Goal: Information Seeking & Learning: Learn about a topic

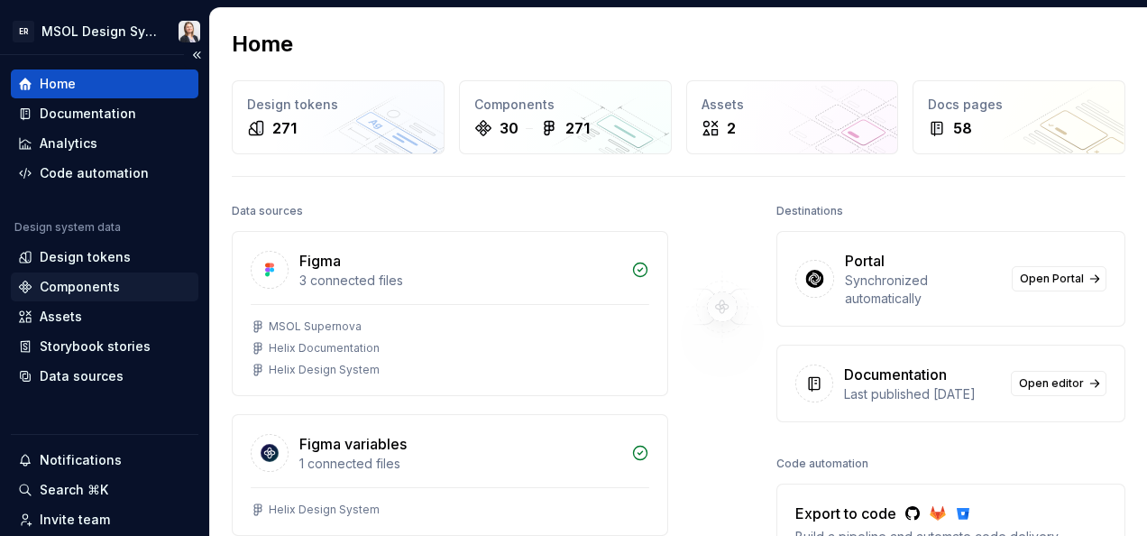
click at [136, 281] on div "Components" at bounding box center [104, 287] width 173 height 18
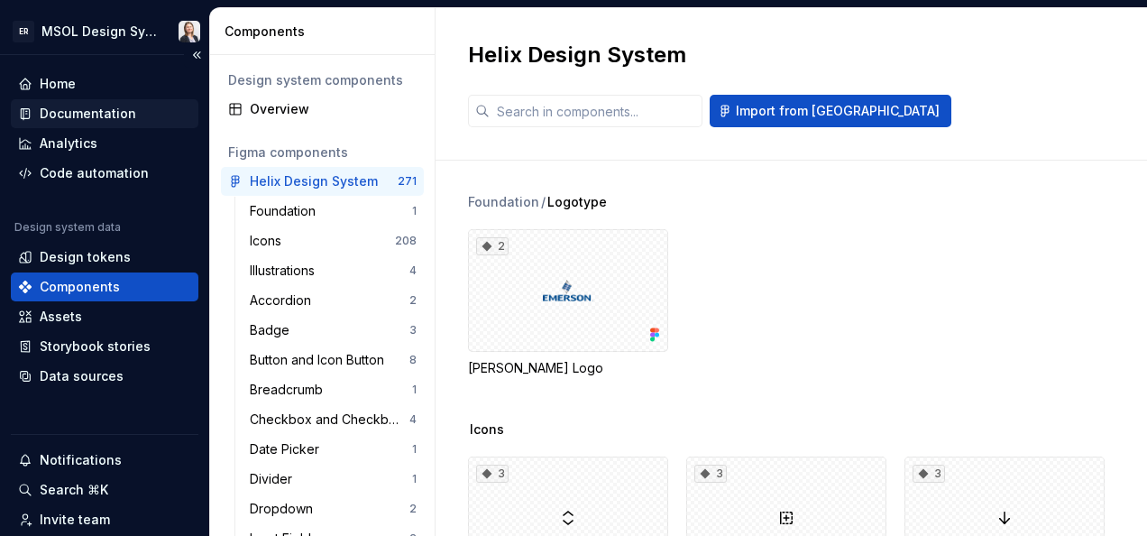
click at [80, 115] on div "Documentation" at bounding box center [88, 114] width 96 height 18
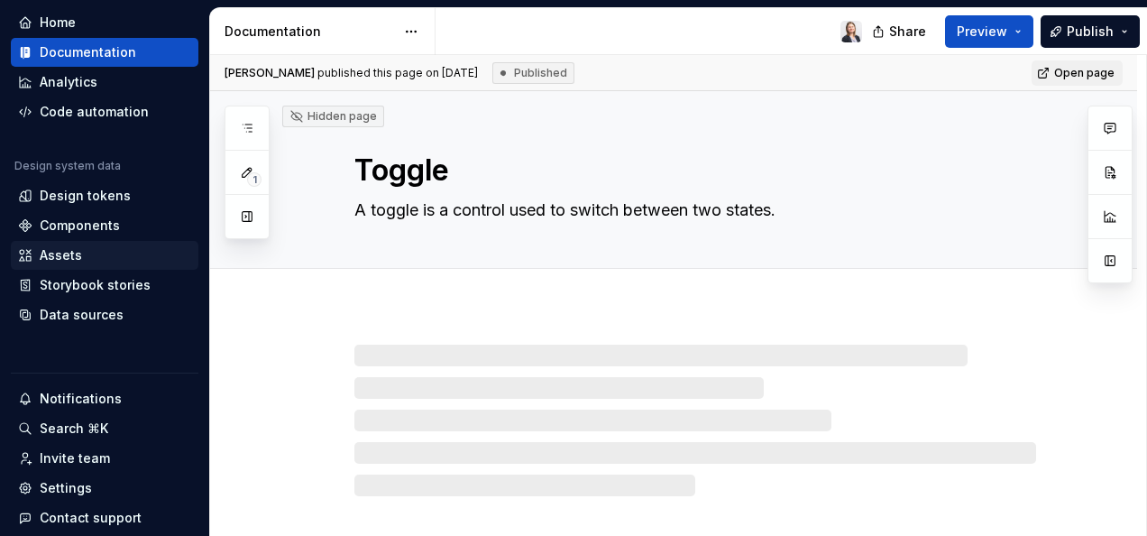
scroll to position [90, 0]
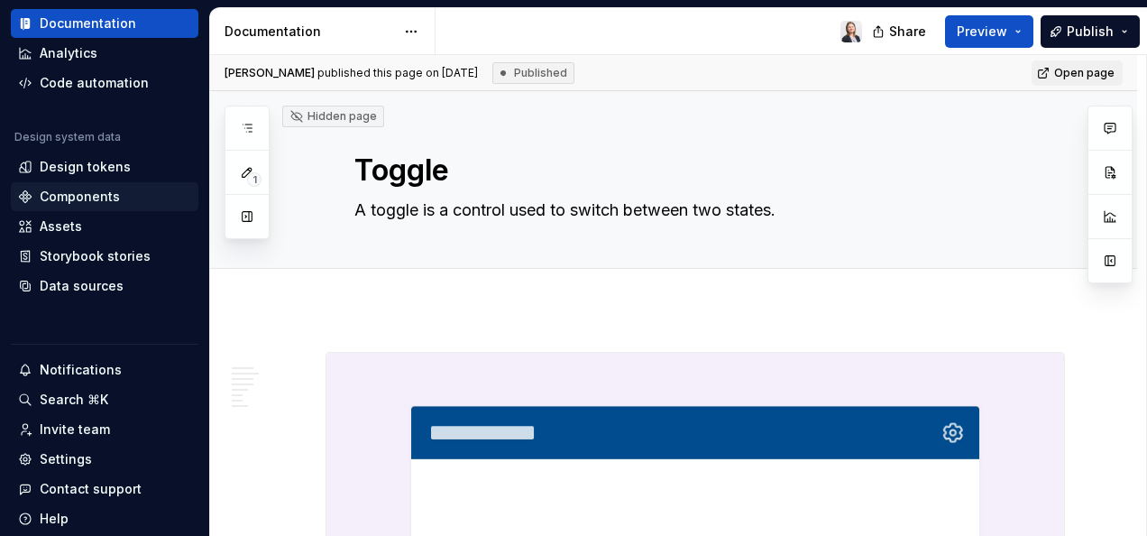
click at [85, 194] on div "Components" at bounding box center [80, 197] width 80 height 18
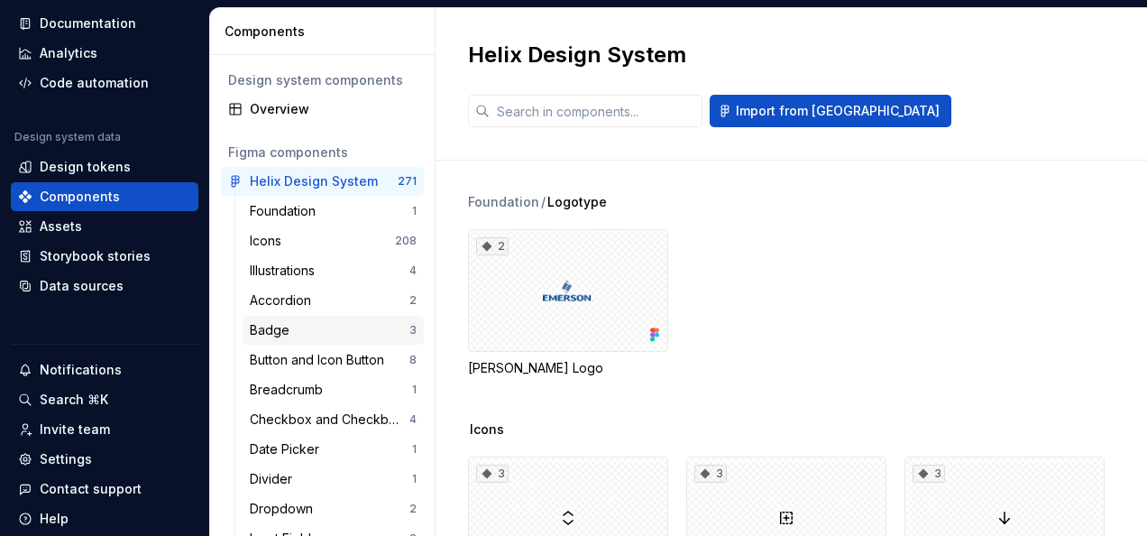
click at [271, 323] on div "Badge" at bounding box center [273, 330] width 47 height 18
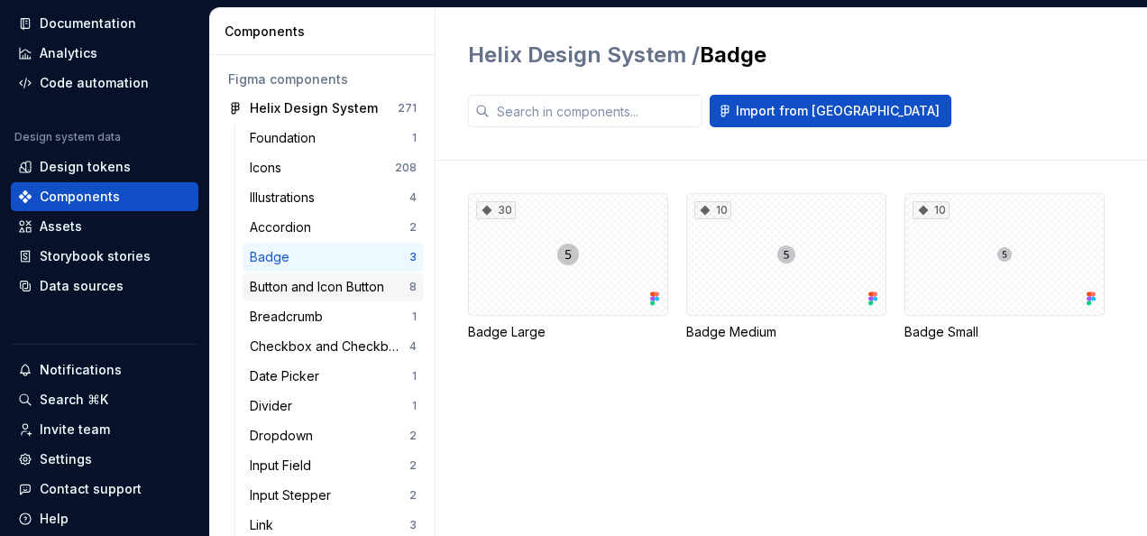
scroll to position [90, 0]
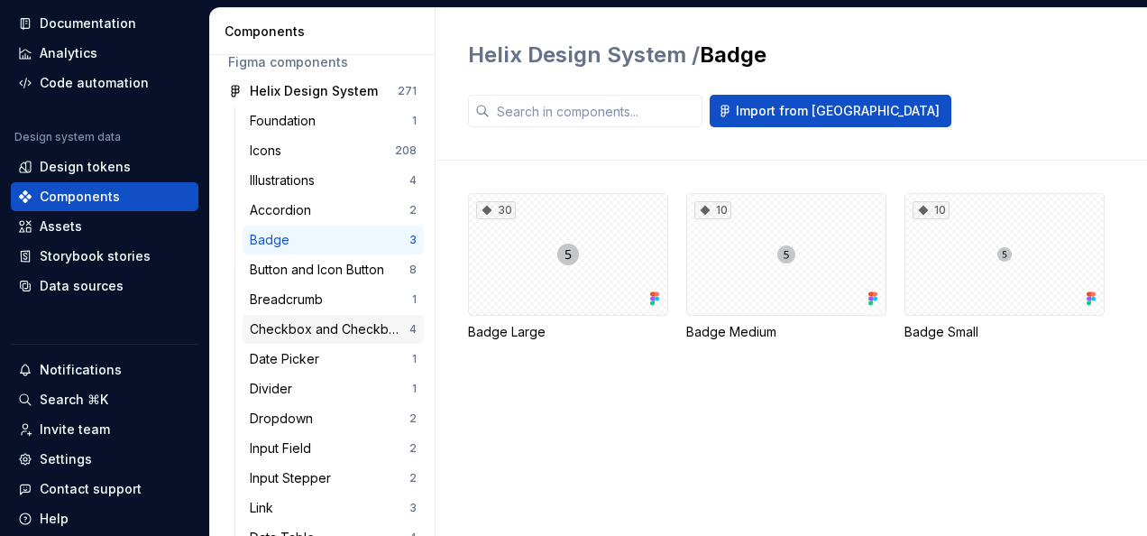
click at [274, 323] on div "Checkbox and Checkbox Group" at bounding box center [330, 329] width 160 height 18
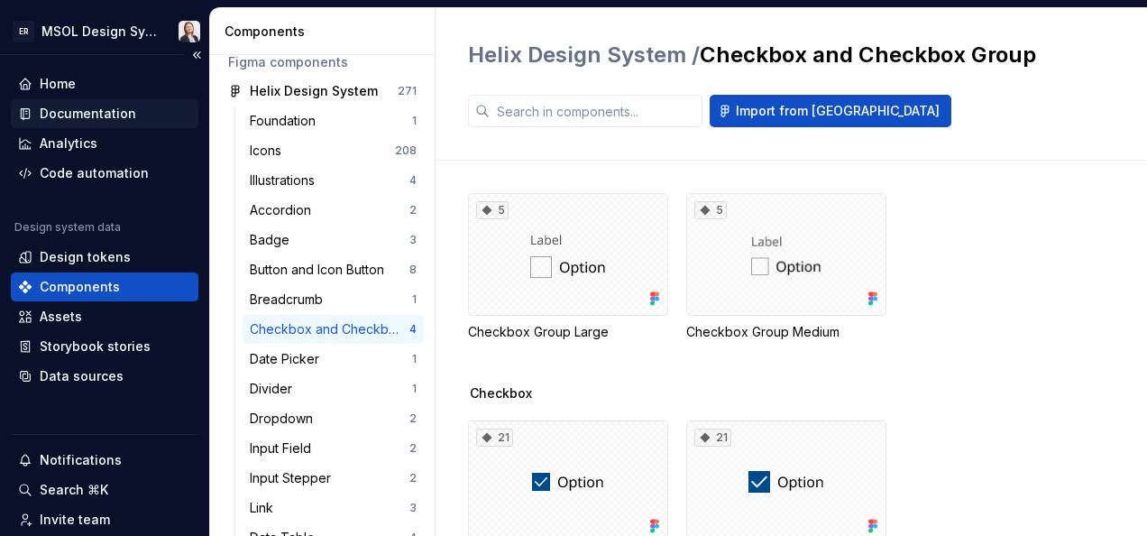
click at [86, 112] on div "Documentation" at bounding box center [88, 114] width 96 height 18
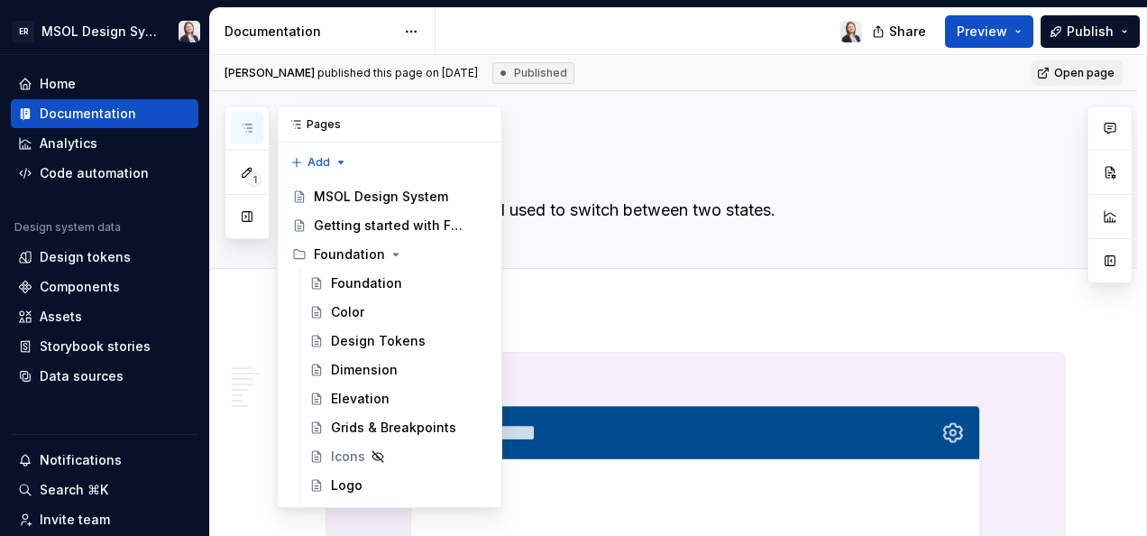
click at [250, 126] on icon "button" at bounding box center [247, 128] width 14 height 14
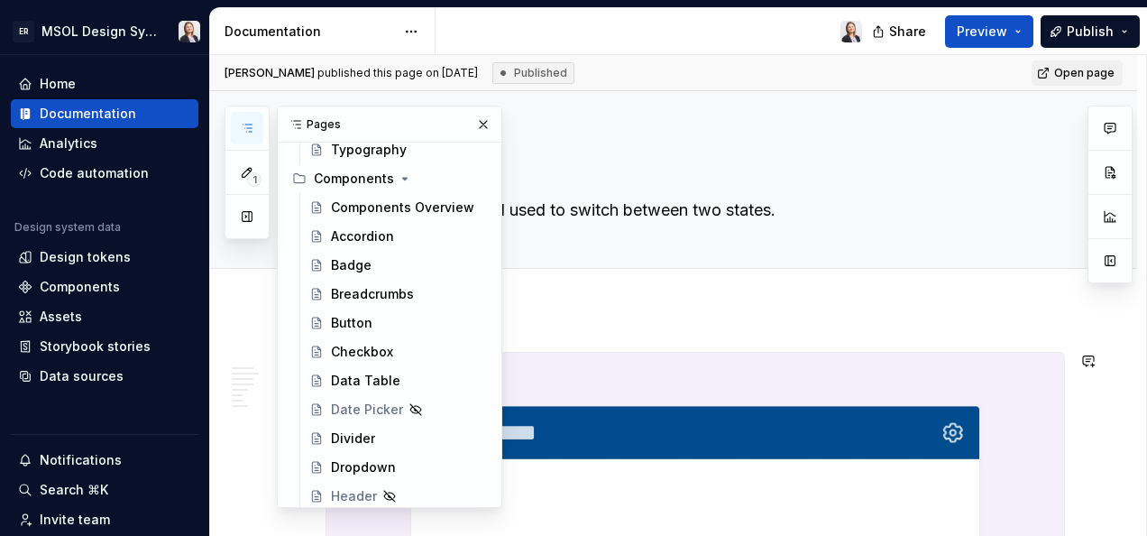
scroll to position [541, 0]
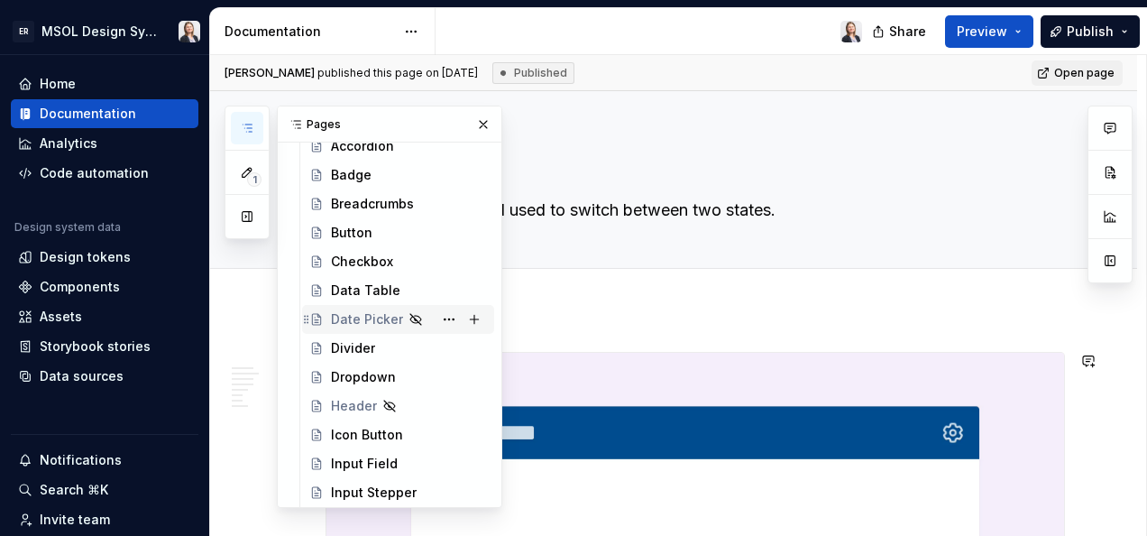
click at [381, 319] on div "Date Picker" at bounding box center [367, 319] width 72 height 18
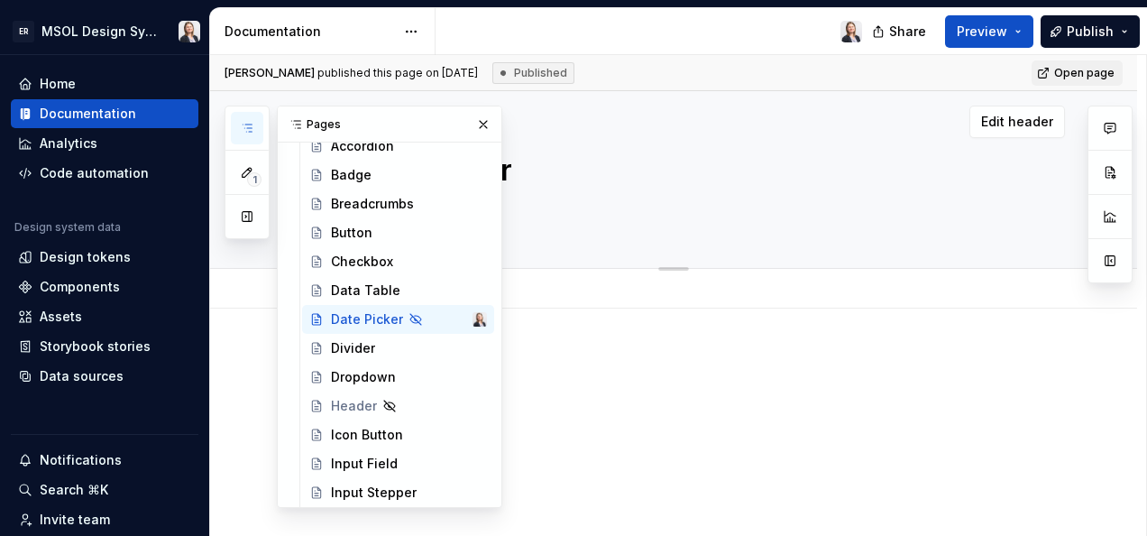
click at [705, 123] on div "Edit header" at bounding box center [637, 121] width 855 height 32
click at [471, 121] on button "button" at bounding box center [483, 124] width 25 height 25
click at [249, 124] on icon "button" at bounding box center [247, 128] width 14 height 14
click at [347, 397] on div "Header" at bounding box center [354, 406] width 46 height 18
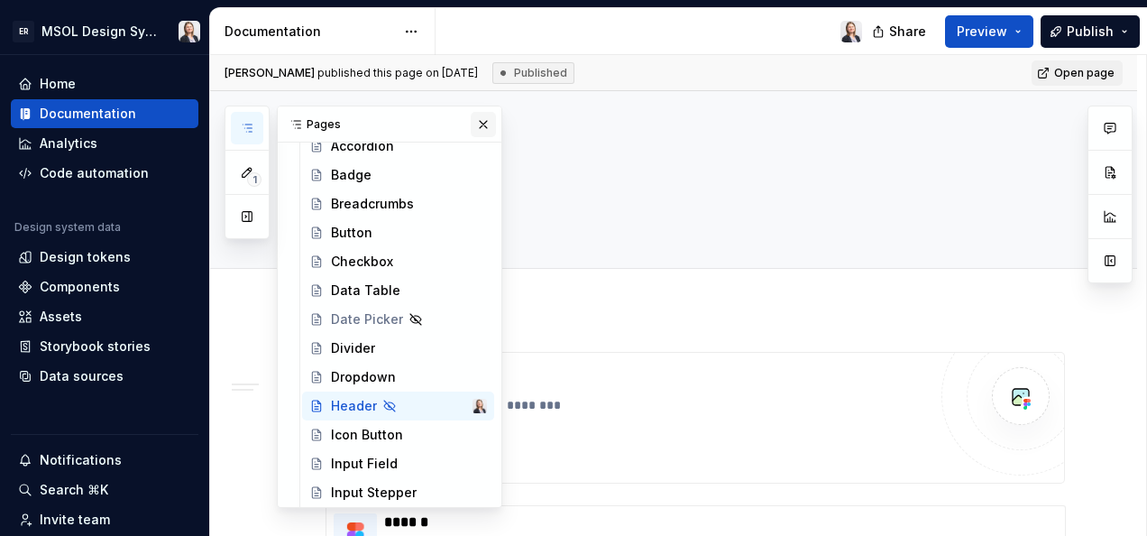
click at [471, 119] on button "button" at bounding box center [483, 124] width 25 height 25
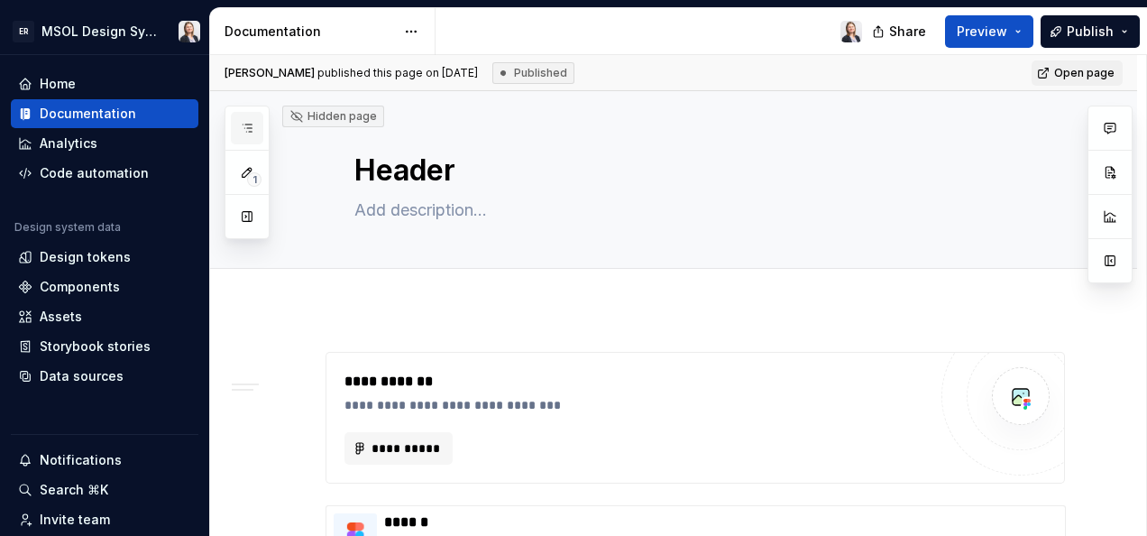
click at [249, 129] on icon "button" at bounding box center [247, 128] width 14 height 14
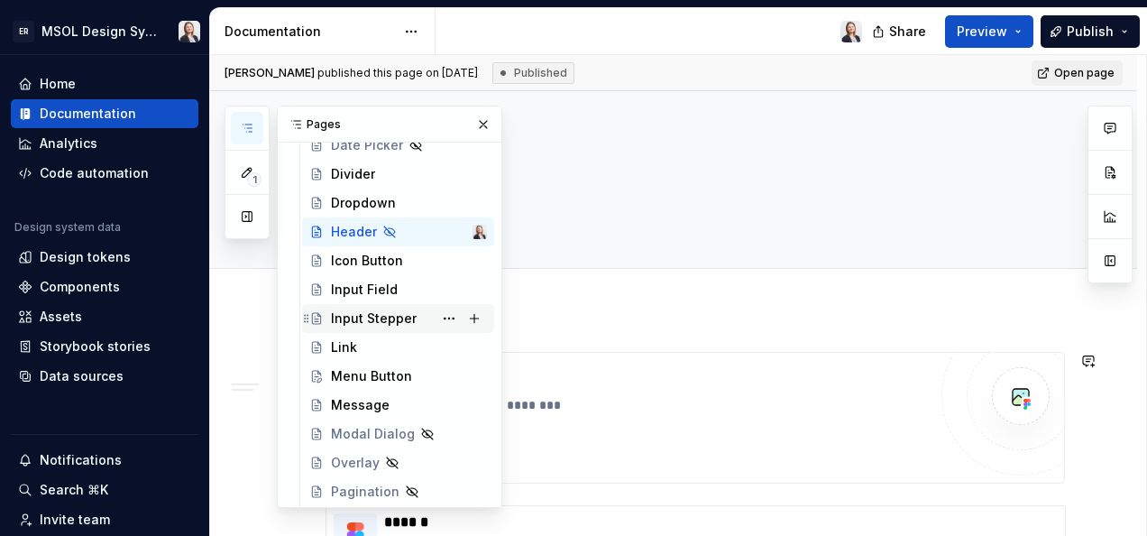
scroll to position [811, 0]
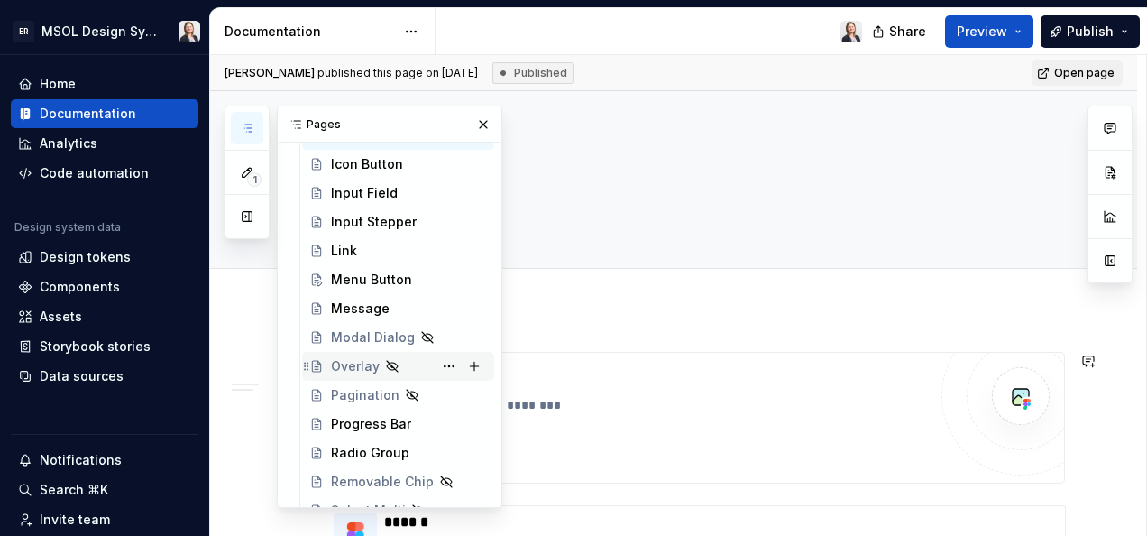
click at [353, 361] on div "Overlay" at bounding box center [355, 366] width 49 height 18
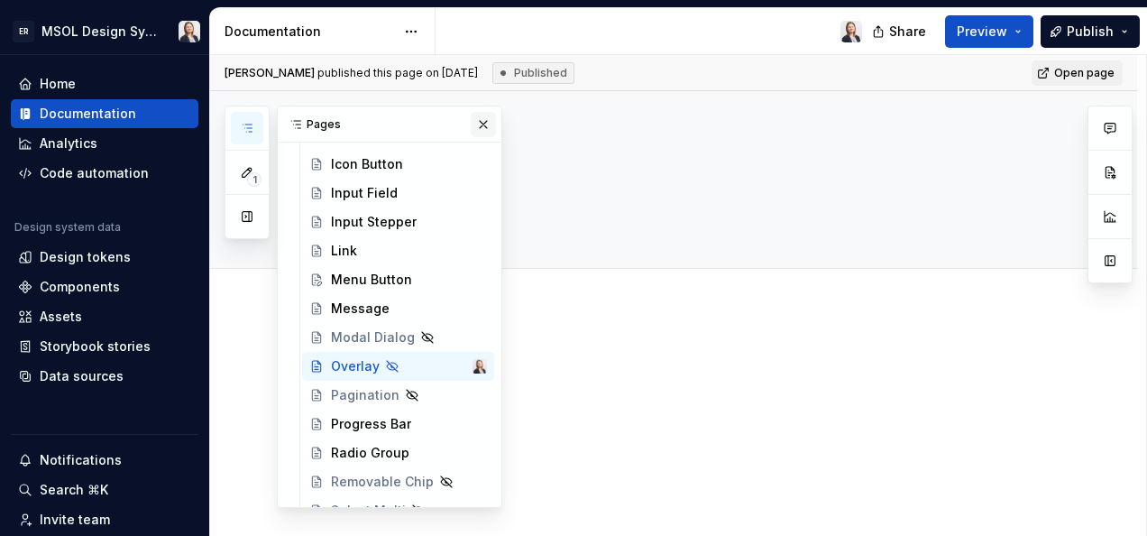
click at [474, 119] on button "button" at bounding box center [483, 124] width 25 height 25
click at [252, 124] on icon "button" at bounding box center [247, 128] width 14 height 14
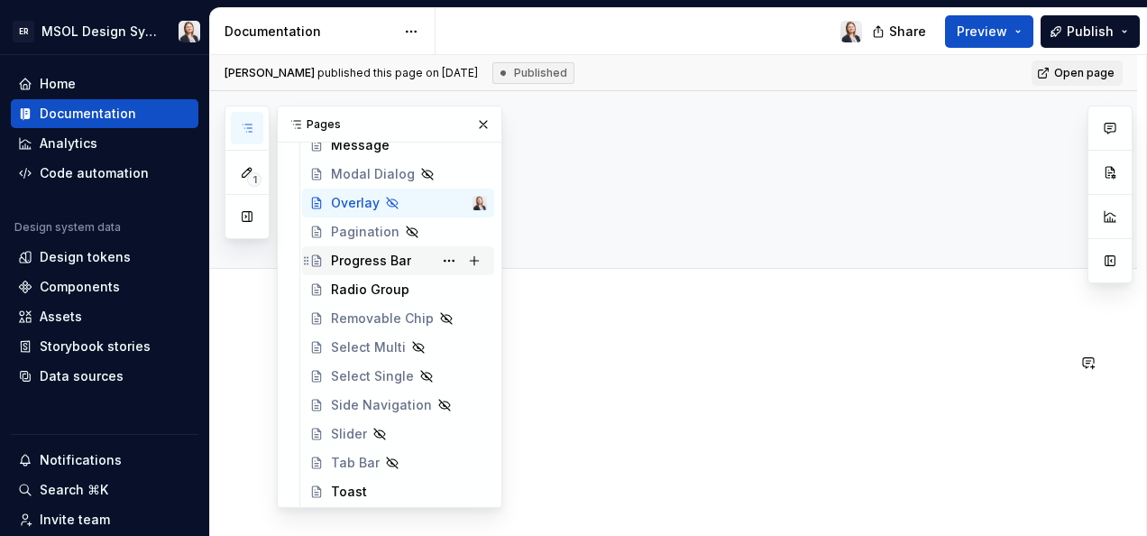
scroll to position [992, 0]
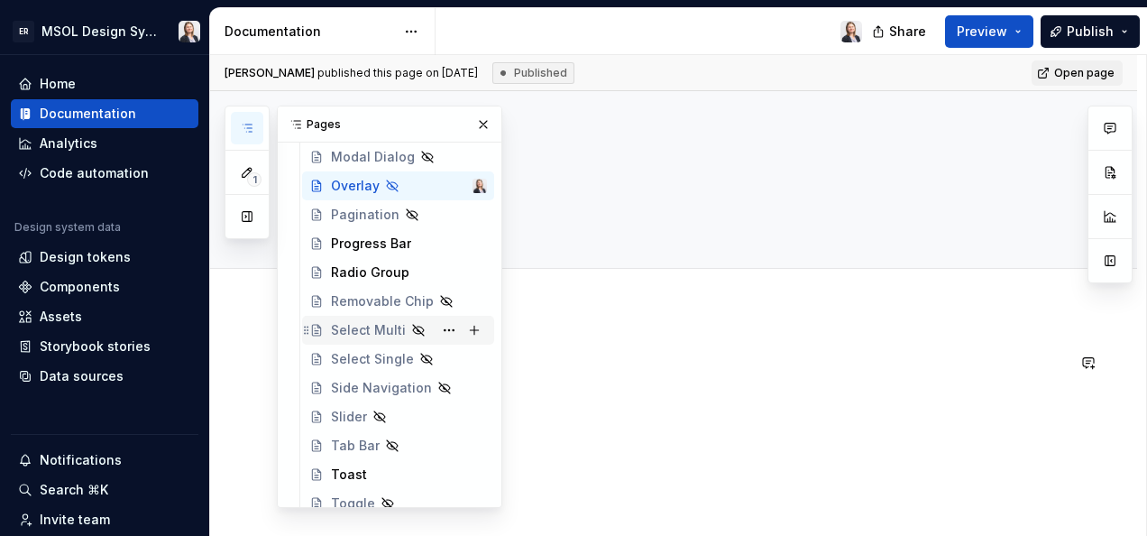
click at [379, 325] on div "Select Multi" at bounding box center [368, 330] width 75 height 18
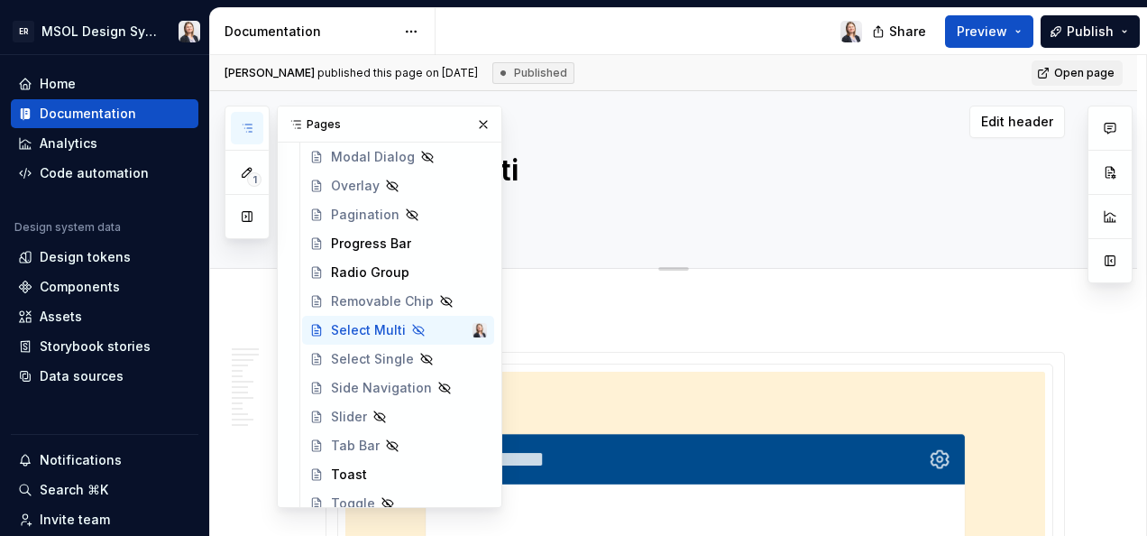
click at [472, 123] on button "button" at bounding box center [483, 124] width 25 height 25
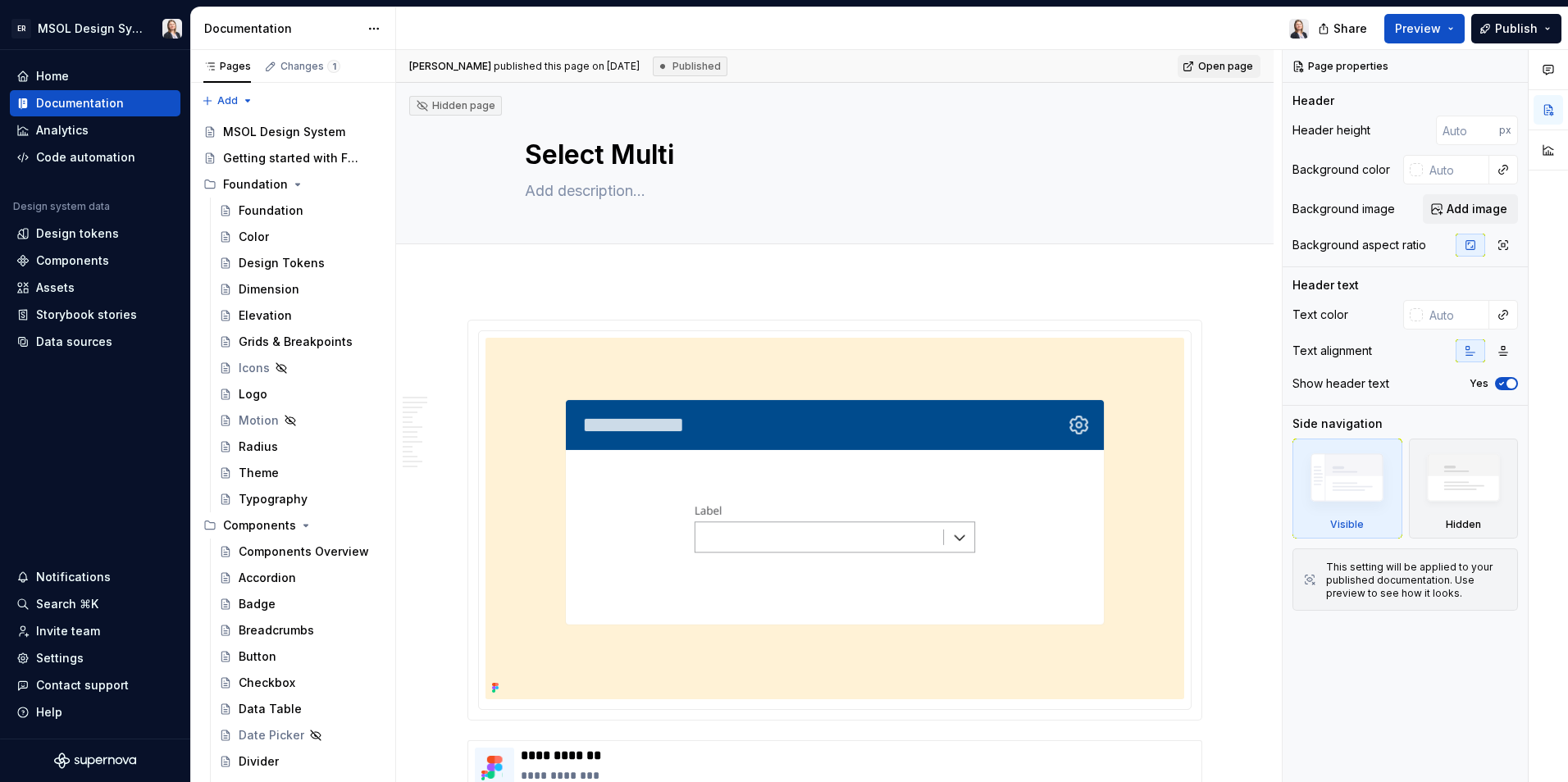
type textarea "*"
